Goal: Transaction & Acquisition: Obtain resource

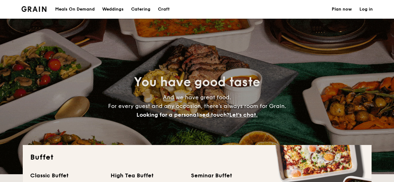
select select
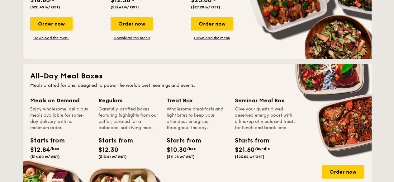
scroll to position [249, 0]
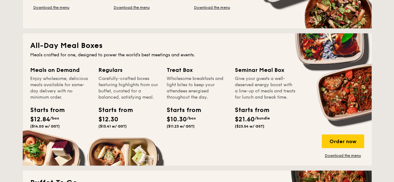
click at [111, 71] on div "Regulars" at bounding box center [128, 70] width 61 height 9
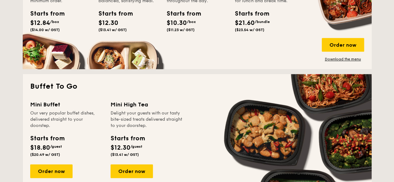
scroll to position [373, 0]
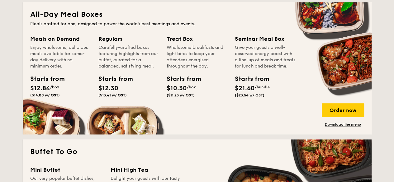
click at [113, 76] on div "Starts from" at bounding box center [112, 78] width 28 height 9
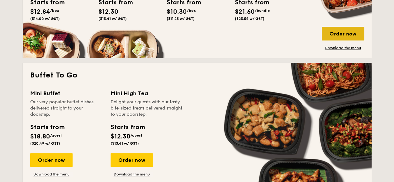
scroll to position [311, 0]
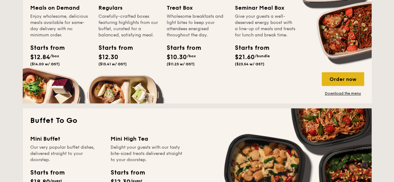
click at [341, 73] on div "Order now" at bounding box center [342, 79] width 42 height 14
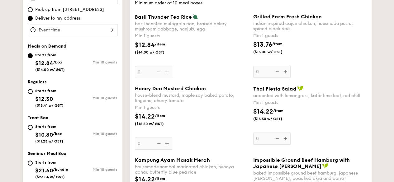
scroll to position [187, 0]
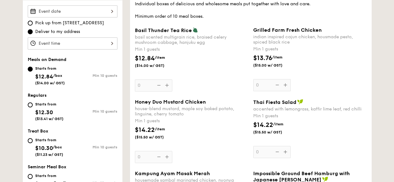
click at [152, 135] on span "($15.50 w/ GST)" at bounding box center [156, 137] width 42 height 5
click at [152, 151] on input "0" at bounding box center [153, 157] width 37 height 12
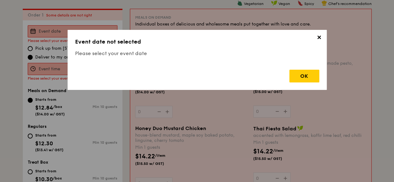
scroll to position [166, 0]
click at [318, 39] on span "✕" at bounding box center [319, 38] width 9 height 9
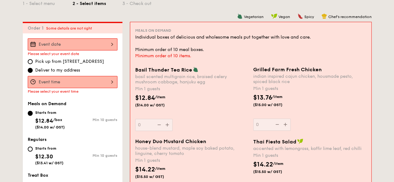
scroll to position [135, 0]
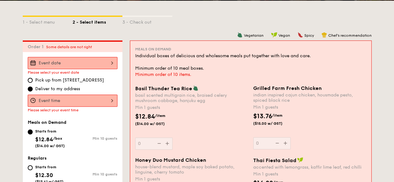
click at [335, 36] on span "Chef's recommendation" at bounding box center [349, 35] width 43 height 4
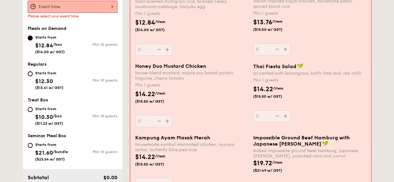
scroll to position [228, 0]
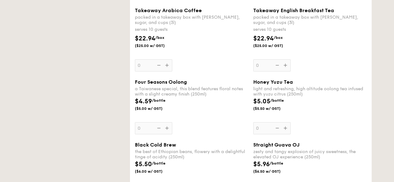
select select
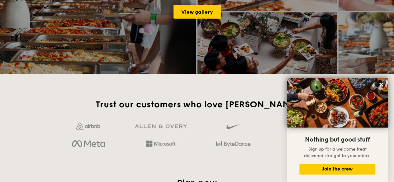
scroll to position [916, 0]
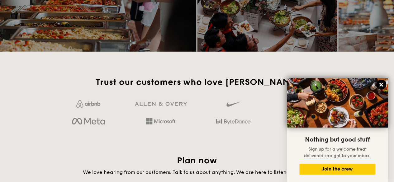
drag, startPoint x: 381, startPoint y: 84, endPoint x: 350, endPoint y: 86, distance: 30.2
click at [380, 84] on icon at bounding box center [381, 85] width 4 height 4
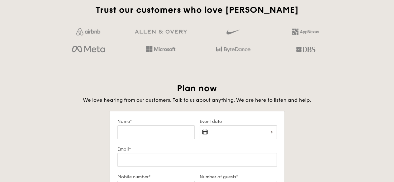
scroll to position [978, 0]
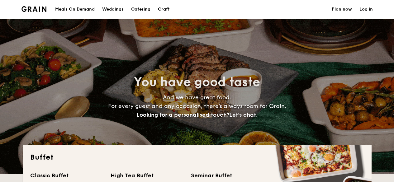
select select
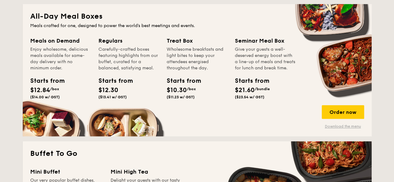
scroll to position [280, 0]
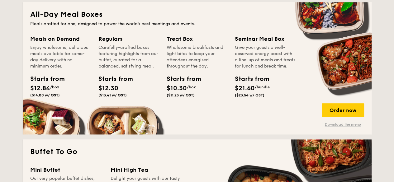
click at [341, 125] on link "Download the menu" at bounding box center [342, 124] width 42 height 5
